Goal: Find specific page/section: Find specific page/section

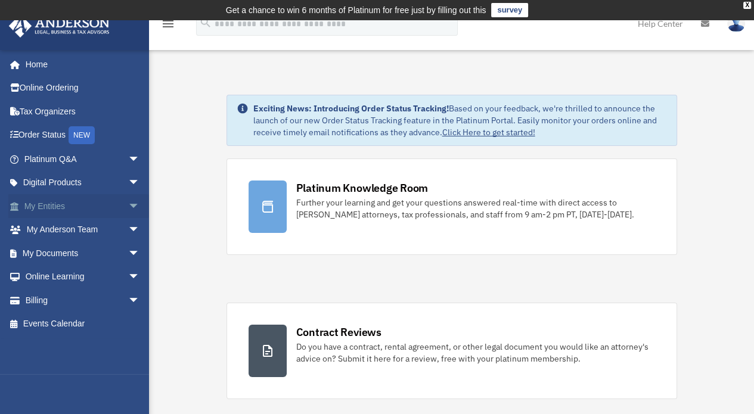
click at [128, 211] on span "arrow_drop_down" at bounding box center [140, 206] width 24 height 24
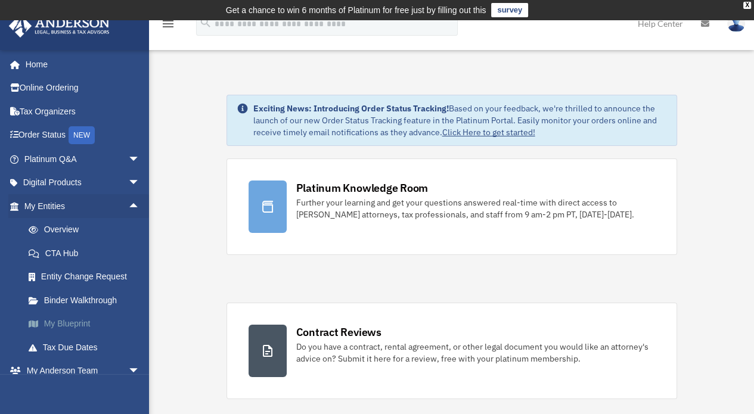
click at [62, 321] on link "My Blueprint" at bounding box center [87, 324] width 141 height 24
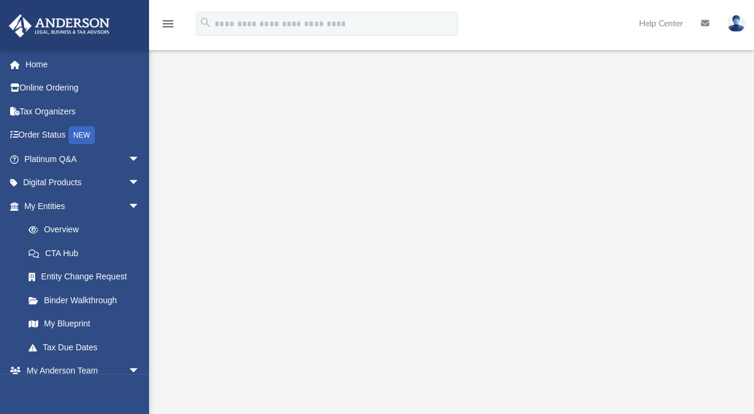
scroll to position [99, 0]
click at [55, 223] on link "Overview" at bounding box center [87, 230] width 141 height 24
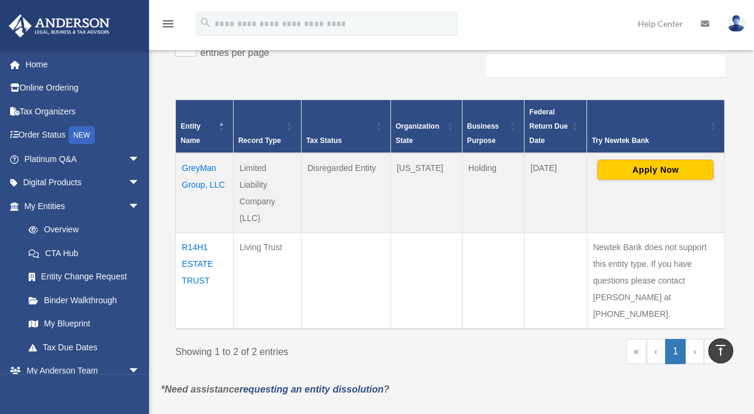
scroll to position [126, 0]
